Goal: Task Accomplishment & Management: Manage account settings

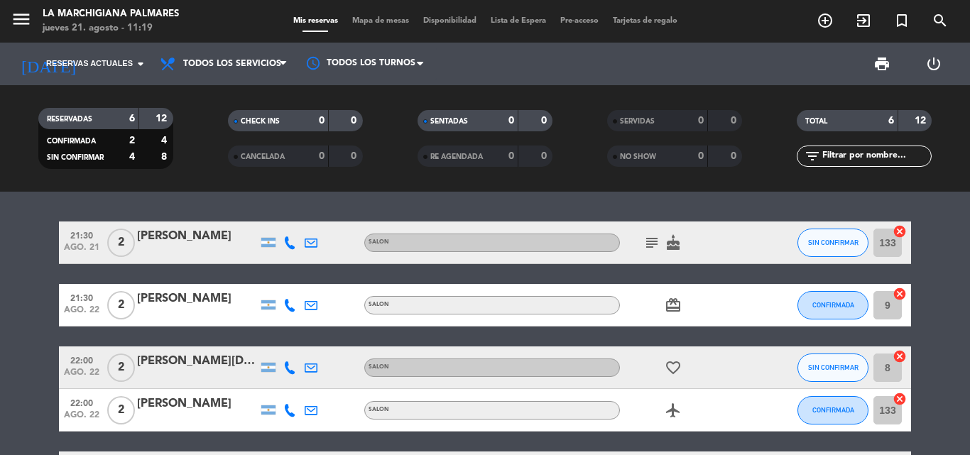
click at [652, 247] on icon "subject" at bounding box center [651, 242] width 17 height 17
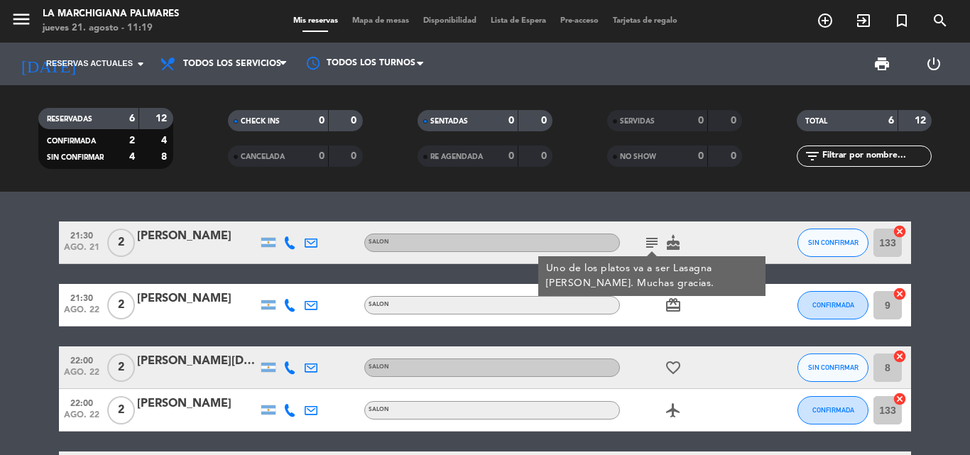
click at [652, 247] on icon "subject" at bounding box center [651, 242] width 17 height 17
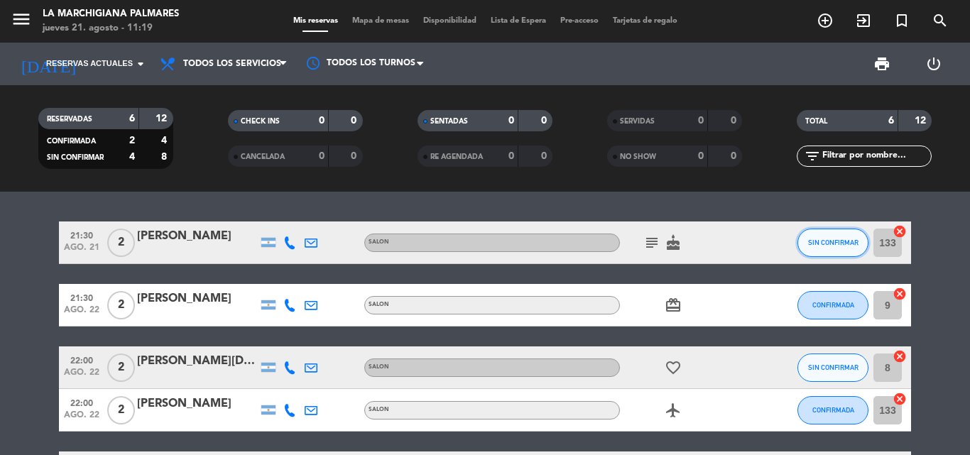
click at [843, 236] on button "SIN CONFIRMAR" at bounding box center [832, 243] width 71 height 28
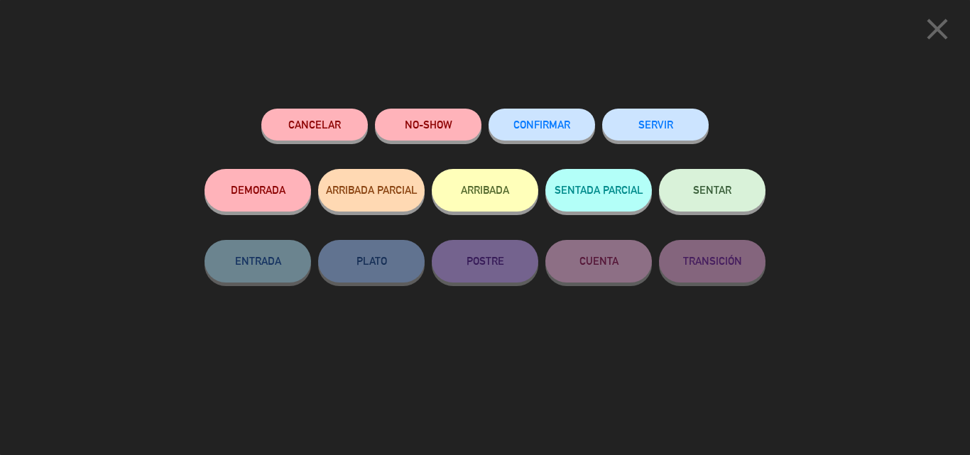
click at [561, 126] on span "CONFIRMAR" at bounding box center [541, 125] width 57 height 12
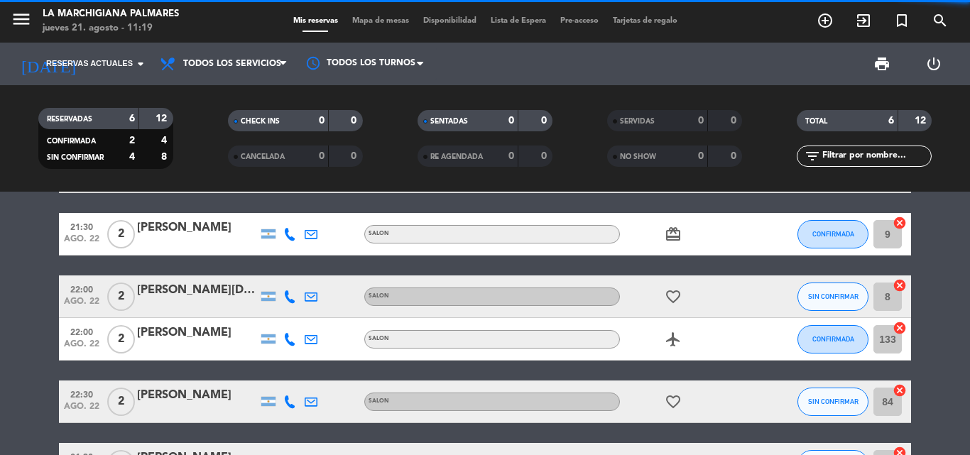
scroll to position [142, 0]
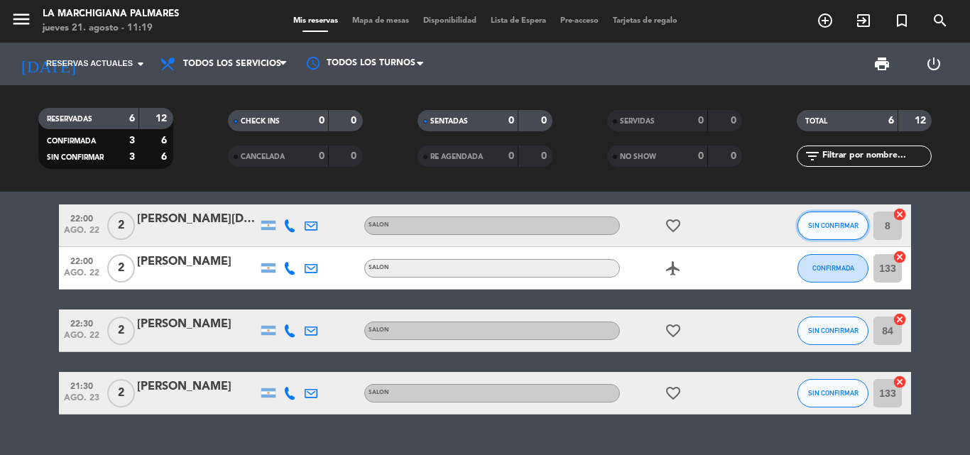
click at [848, 221] on button "SIN CONFIRMAR" at bounding box center [832, 226] width 71 height 28
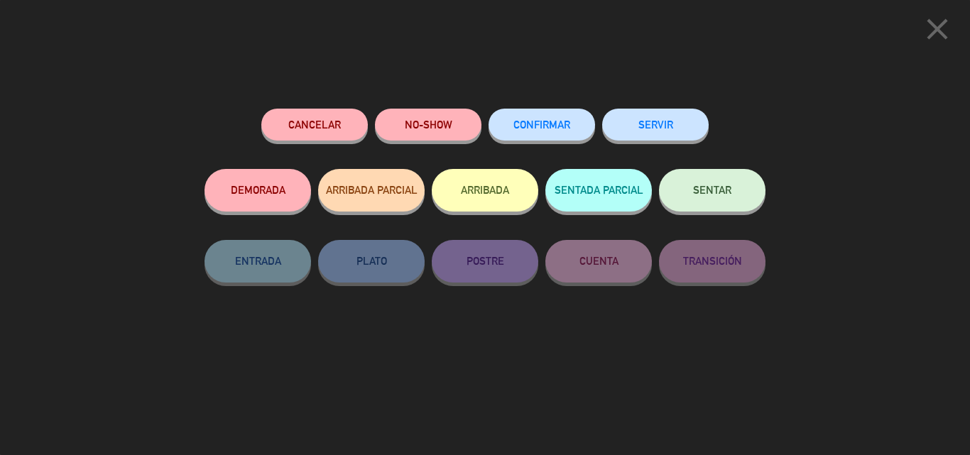
click at [552, 121] on span "CONFIRMAR" at bounding box center [541, 125] width 57 height 12
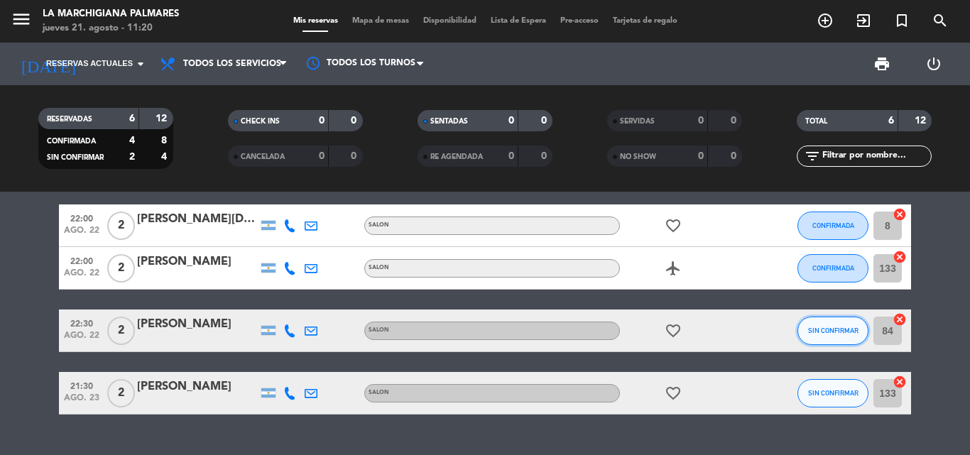
click at [846, 344] on button "SIN CONFIRMAR" at bounding box center [832, 331] width 71 height 28
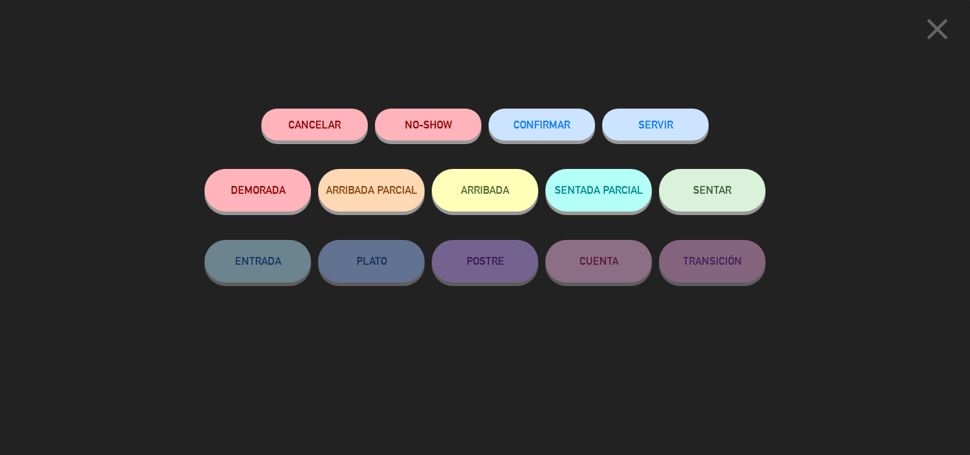
click at [548, 131] on button "CONFIRMAR" at bounding box center [541, 125] width 106 height 32
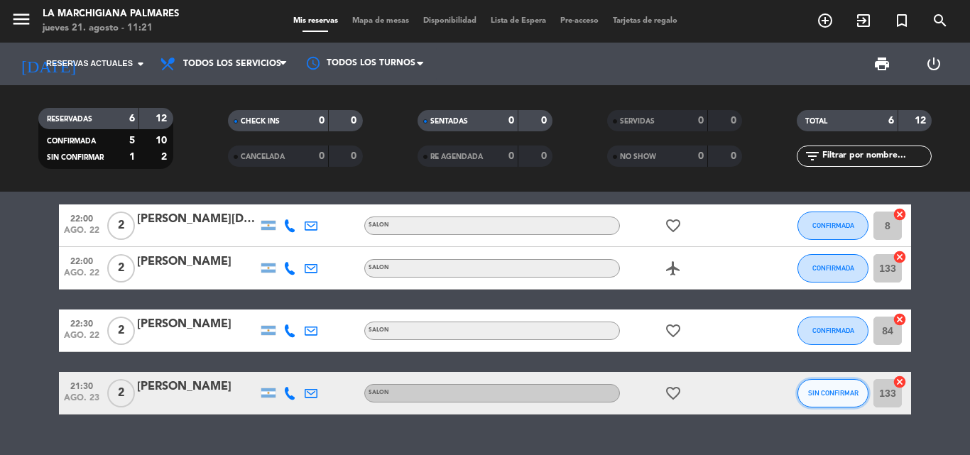
click at [828, 387] on button "SIN CONFIRMAR" at bounding box center [832, 393] width 71 height 28
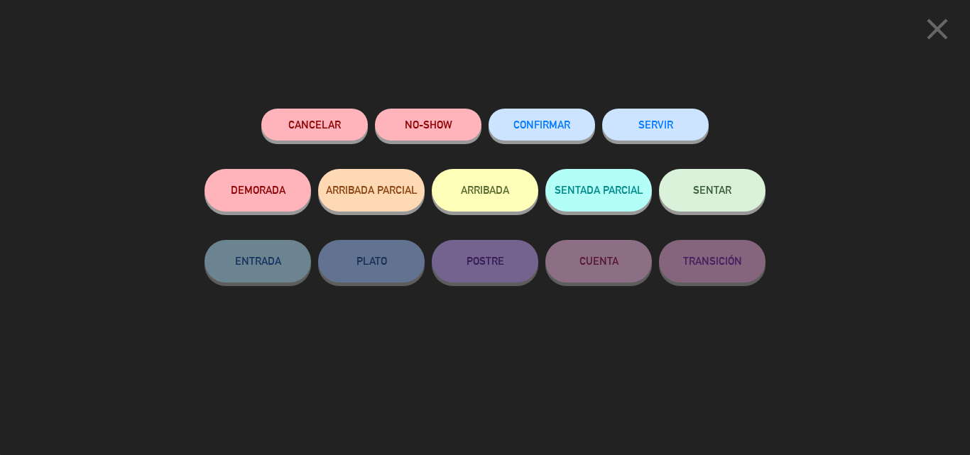
click at [519, 136] on button "CONFIRMAR" at bounding box center [541, 125] width 106 height 32
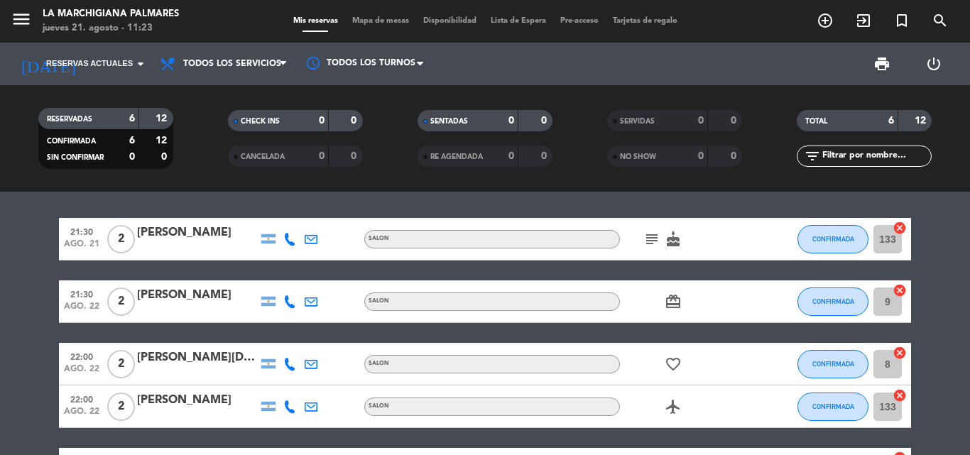
scroll to position [0, 0]
